Goal: Find specific page/section: Find specific page/section

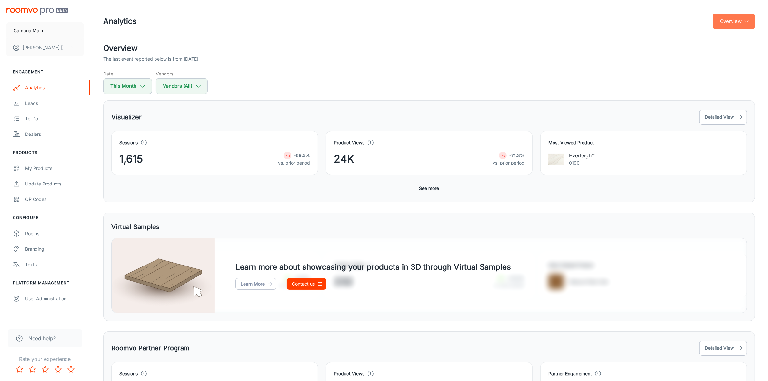
click at [729, 23] on button "Overview" at bounding box center [734, 21] width 42 height 15
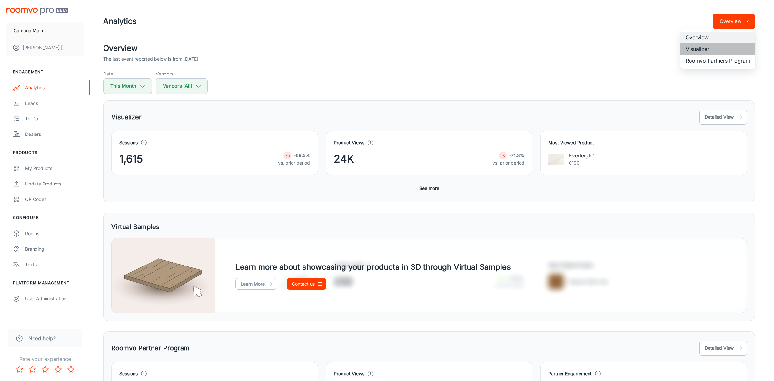
click at [708, 45] on li "Visualizer" at bounding box center [718, 49] width 75 height 12
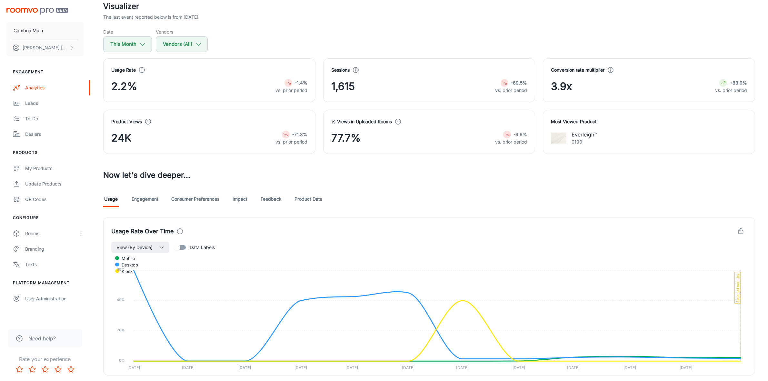
scroll to position [40, 0]
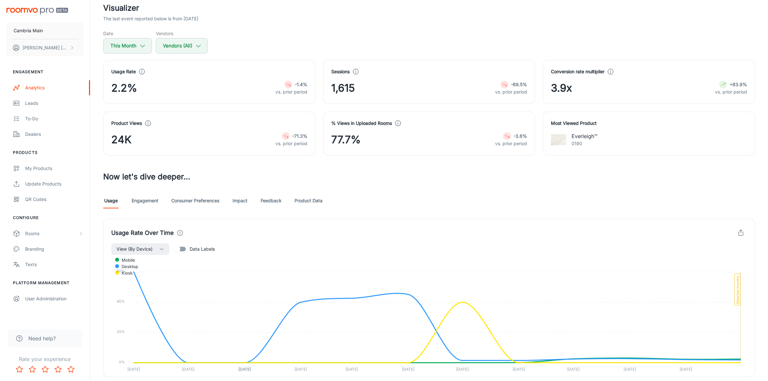
click at [266, 202] on link "Feedback" at bounding box center [271, 200] width 21 height 15
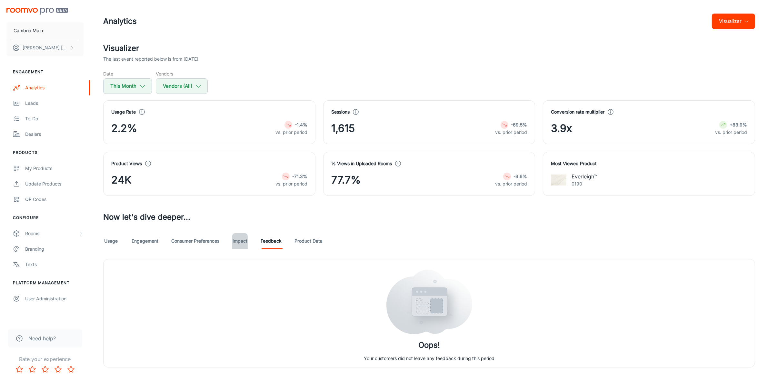
click at [248, 241] on link "Impact" at bounding box center [239, 240] width 15 height 15
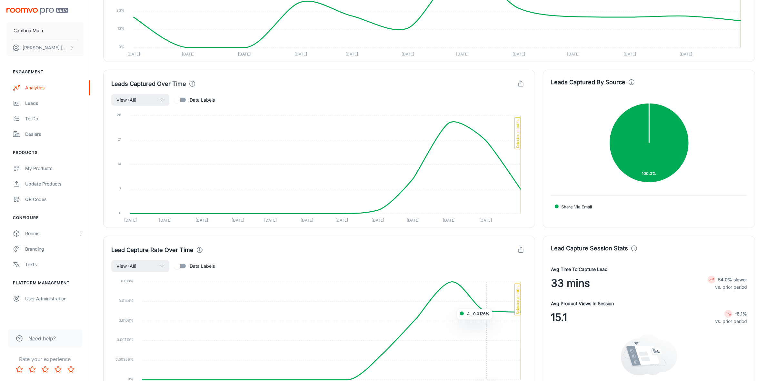
scroll to position [748, 0]
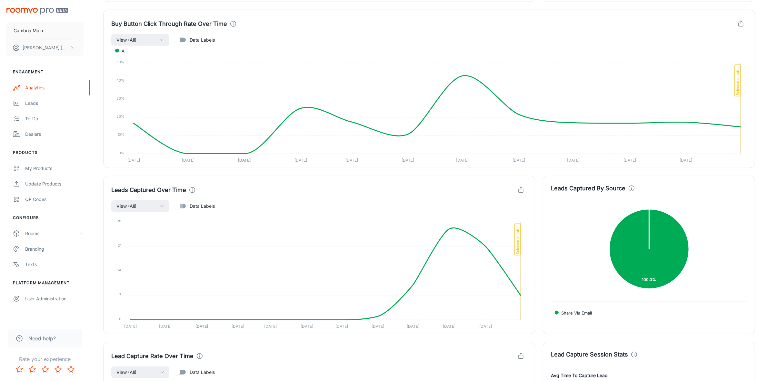
click at [185, 204] on input "Data Labels" at bounding box center [177, 206] width 37 height 12
checkbox input "true"
click at [148, 204] on button "View (All)" at bounding box center [140, 206] width 58 height 12
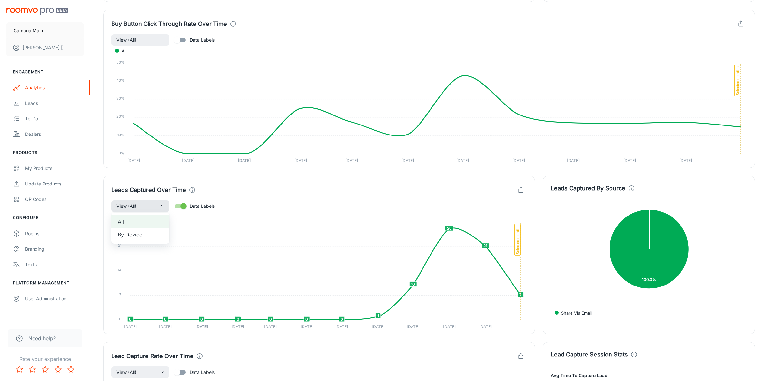
click at [148, 204] on div at bounding box center [387, 190] width 774 height 381
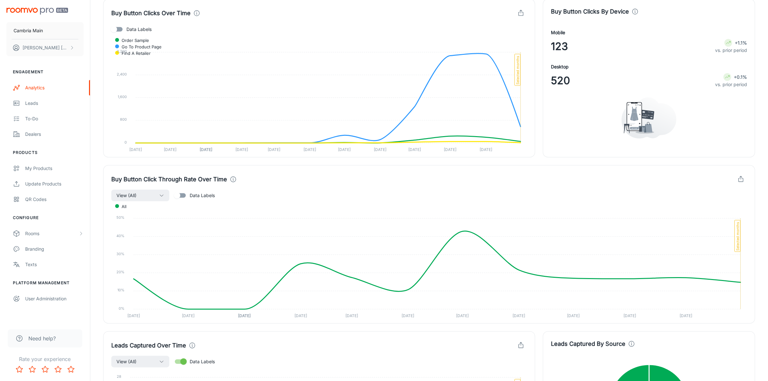
scroll to position [586, 0]
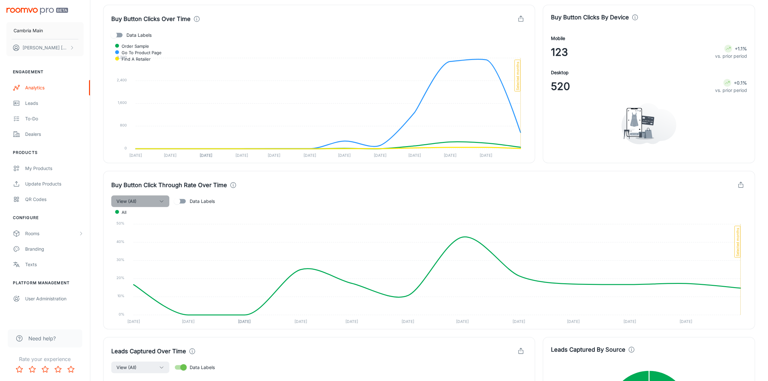
click at [149, 198] on button "View (All)" at bounding box center [140, 201] width 58 height 12
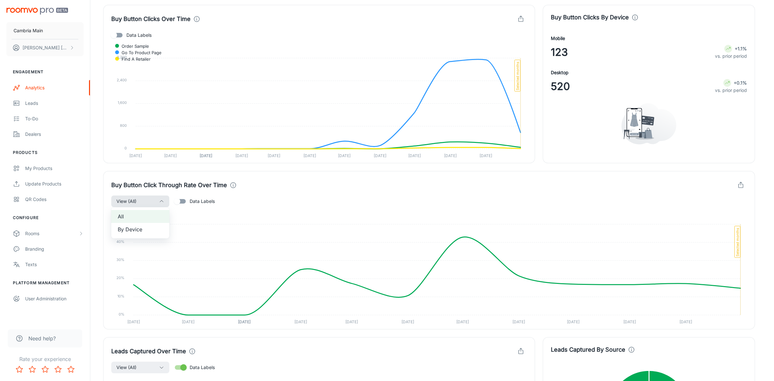
click at [149, 198] on div at bounding box center [387, 190] width 774 height 381
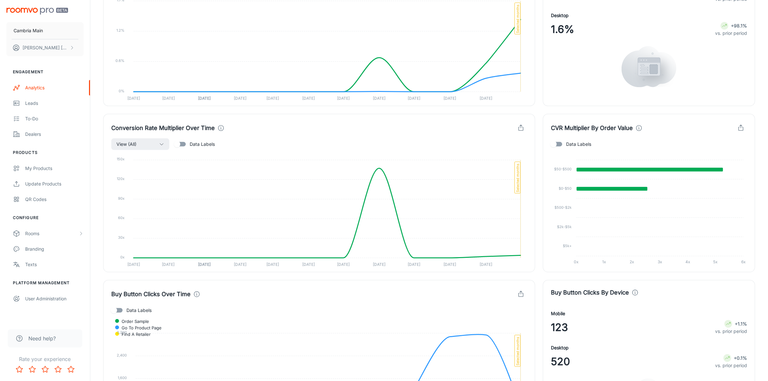
scroll to position [304, 0]
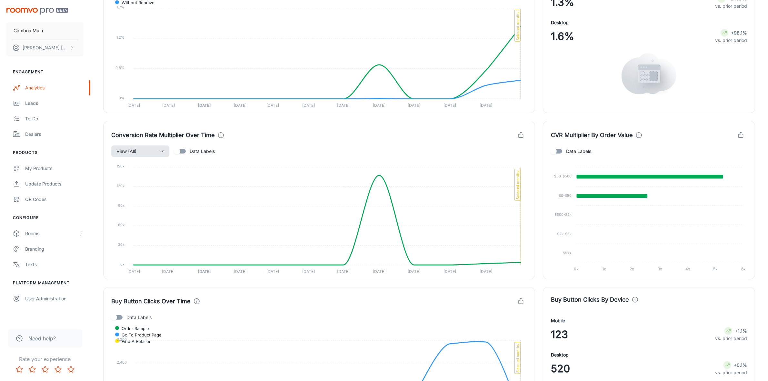
click at [161, 153] on icon "button" at bounding box center [161, 151] width 5 height 5
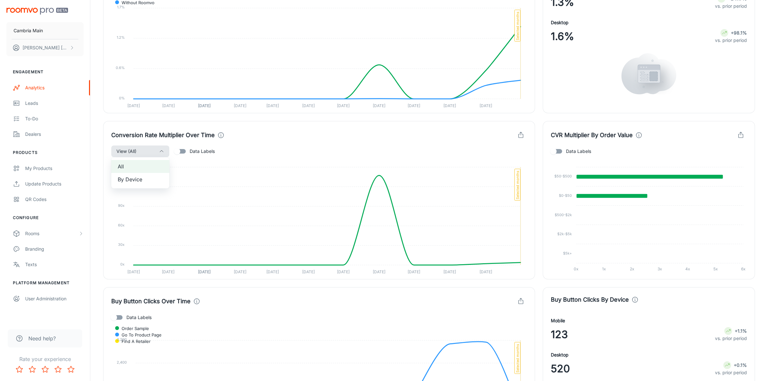
click at [162, 148] on div at bounding box center [387, 190] width 774 height 381
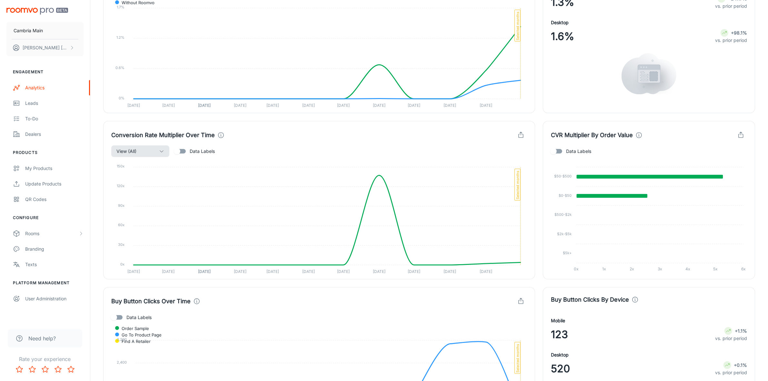
click at [202, 150] on span "Data Labels" at bounding box center [202, 151] width 25 height 7
click at [195, 150] on input "Data Labels" at bounding box center [177, 151] width 37 height 12
checkbox input "true"
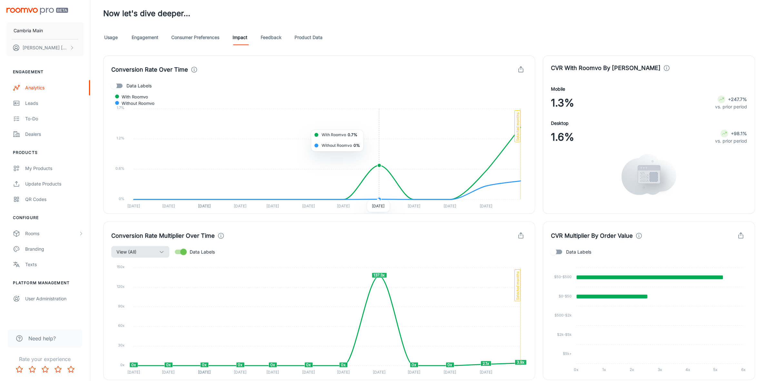
scroll to position [183, 0]
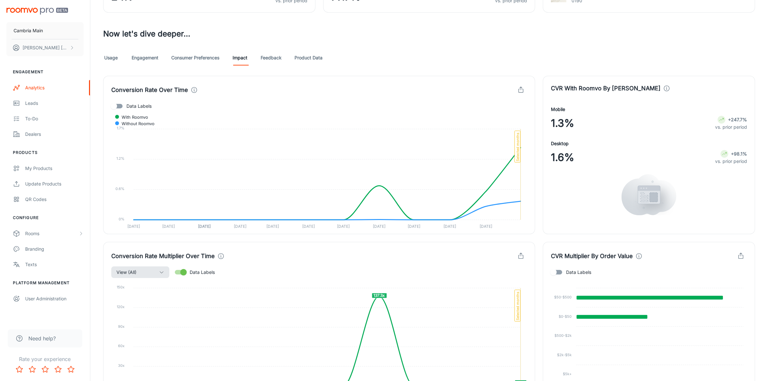
click at [194, 91] on icon at bounding box center [194, 89] width 7 height 7
click at [199, 55] on link "Consumer Preferences" at bounding box center [195, 57] width 48 height 15
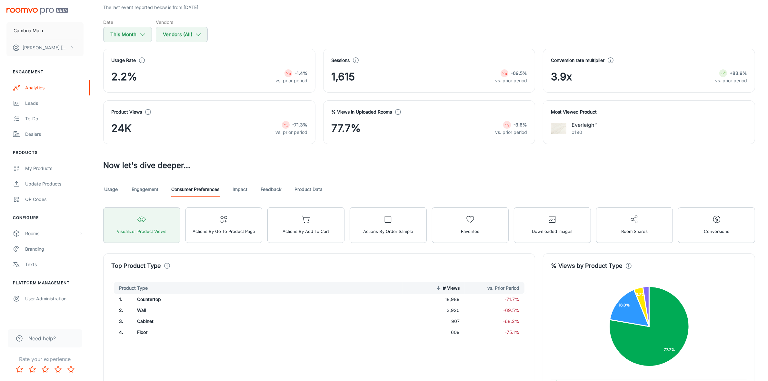
scroll to position [161, 0]
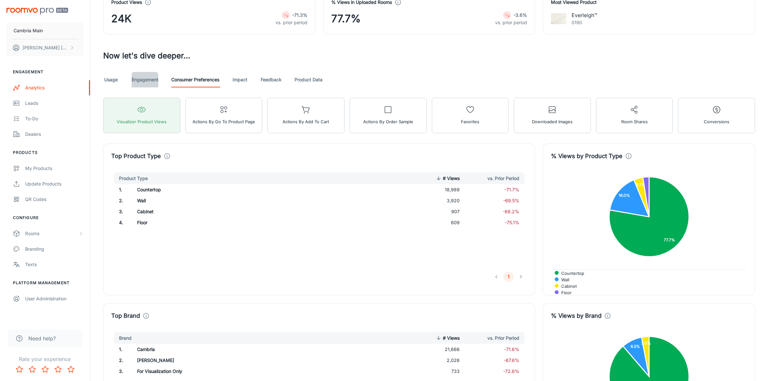
click at [141, 85] on link "Engagement" at bounding box center [145, 79] width 27 height 15
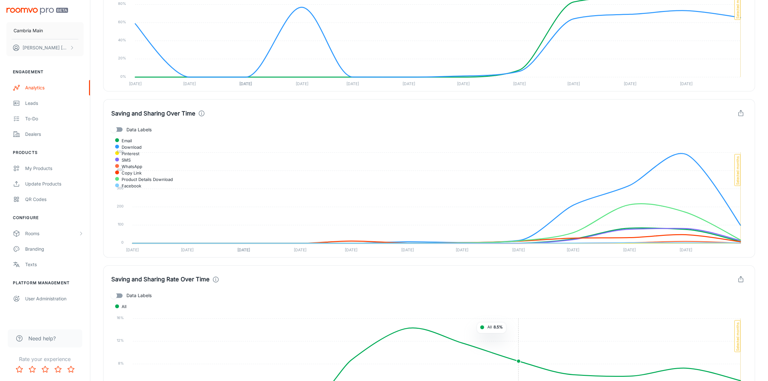
scroll to position [1228, 0]
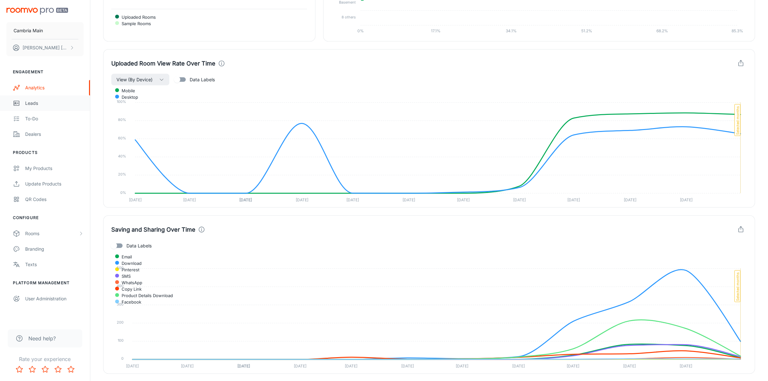
click at [43, 105] on div "Leads" at bounding box center [54, 103] width 58 height 7
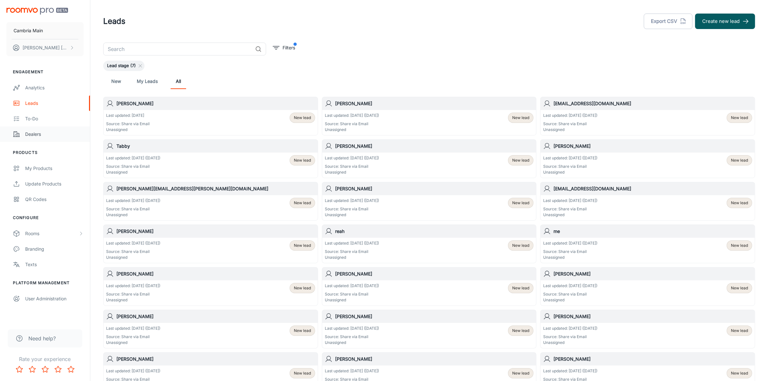
click at [37, 132] on div "Dealers" at bounding box center [54, 134] width 58 height 7
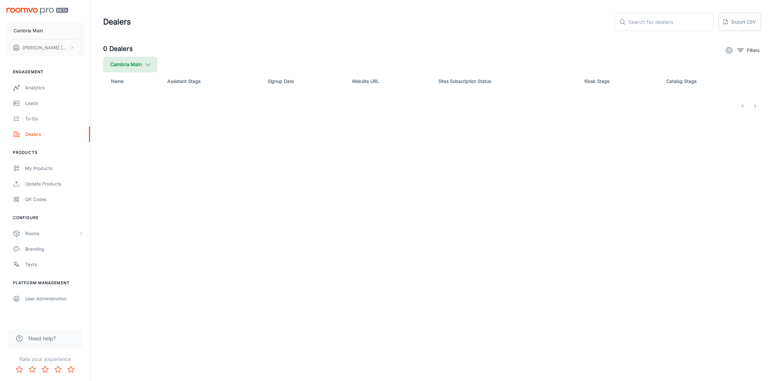
click at [151, 65] on icon "button" at bounding box center [148, 64] width 7 height 7
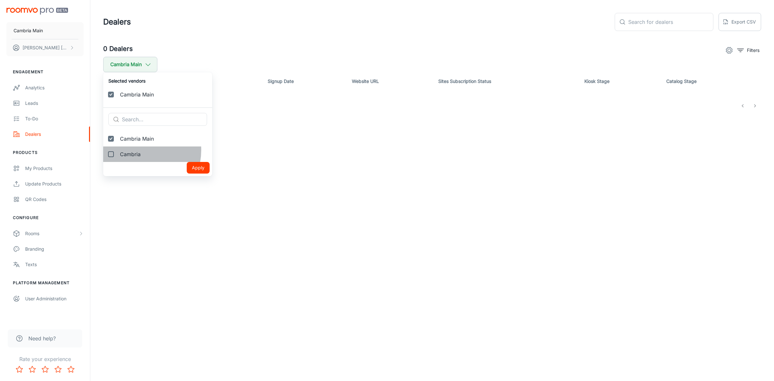
click at [135, 150] on span "Cambria" at bounding box center [163, 154] width 87 height 8
click at [117, 150] on input "Cambria" at bounding box center [111, 154] width 13 height 13
checkbox input "true"
click at [187, 182] on button "Apply" at bounding box center [198, 183] width 23 height 12
